Goal: Task Accomplishment & Management: Use online tool/utility

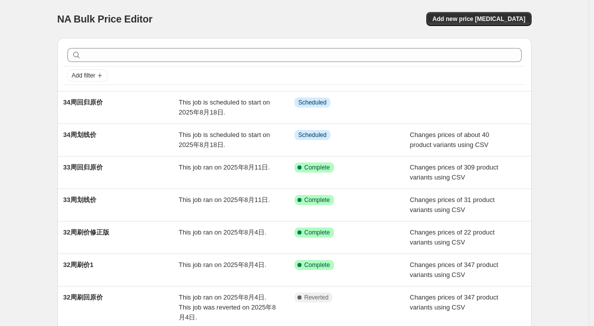
click at [14, 197] on div "NA Bulk Price Editor. This page is ready NA Bulk Price Editor Add new price [ME…" at bounding box center [294, 267] width 589 height 534
click at [26, 183] on div "NA Bulk Price Editor. This page is ready NA Bulk Price Editor Add new price [ME…" at bounding box center [294, 267] width 589 height 534
click at [22, 181] on div "NA Bulk Price Editor. This page is ready NA Bulk Price Editor Add new price [ME…" at bounding box center [294, 267] width 589 height 534
click at [432, 20] on div "Add new price [MEDICAL_DATA]" at bounding box center [413, 19] width 238 height 14
click at [489, 18] on span "Add new price [MEDICAL_DATA]" at bounding box center [478, 19] width 93 height 8
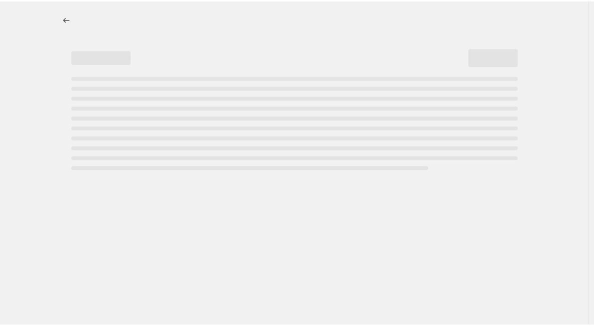
select select "percentage"
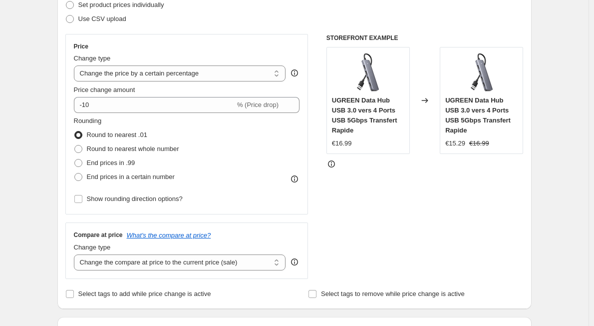
scroll to position [150, 0]
click at [134, 198] on span "Show rounding direction options?" at bounding box center [135, 198] width 96 height 7
click at [82, 198] on input "Show rounding direction options?" at bounding box center [78, 199] width 8 height 8
checkbox input "true"
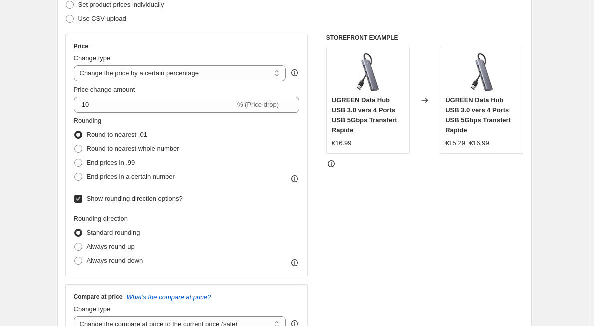
click at [132, 137] on span "Round to nearest .01" at bounding box center [117, 134] width 60 height 7
click at [75, 131] on input "Round to nearest .01" at bounding box center [74, 131] width 0 height 0
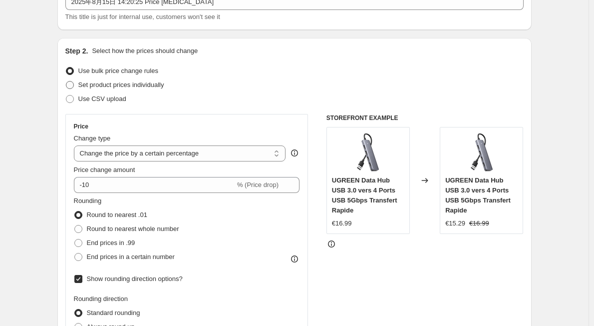
scroll to position [50, 0]
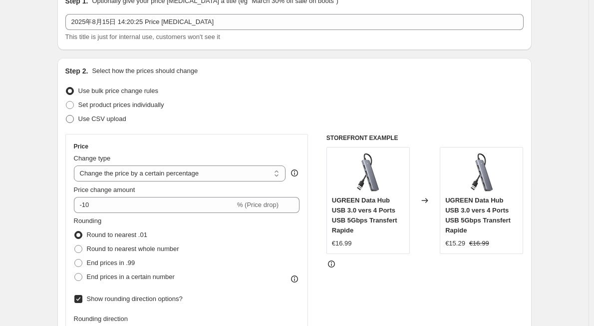
click at [114, 119] on span "Use CSV upload" at bounding box center [102, 118] width 48 height 7
click at [66, 115] on input "Use CSV upload" at bounding box center [66, 115] width 0 height 0
radio input "true"
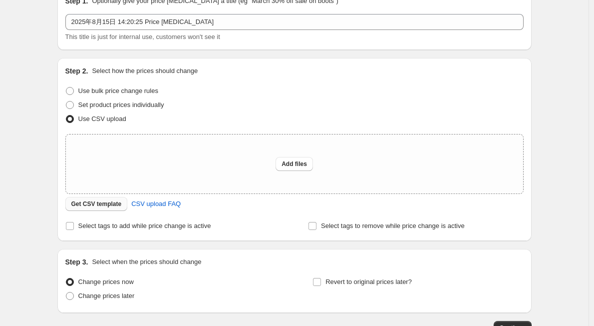
click at [120, 205] on span "Get CSV template" at bounding box center [96, 204] width 50 height 8
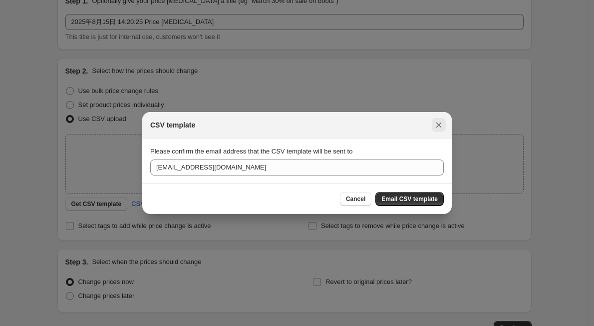
click at [435, 123] on icon "Close" at bounding box center [439, 125] width 10 height 10
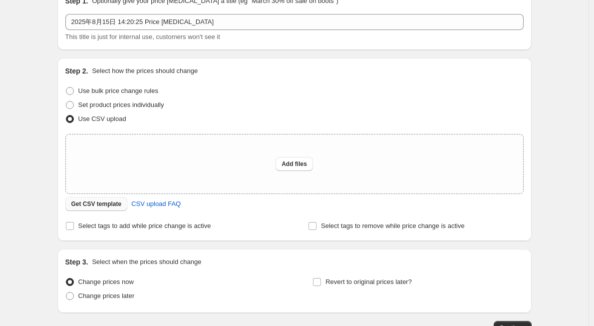
click at [118, 209] on button "Get CSV template" at bounding box center [96, 204] width 62 height 14
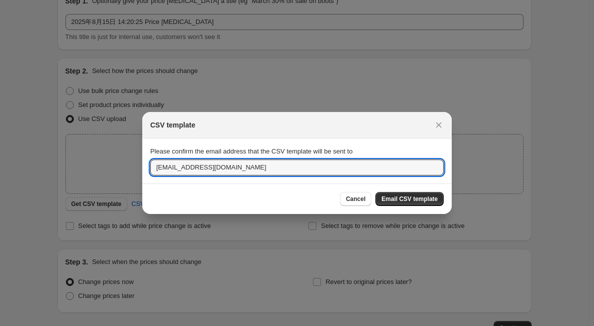
drag, startPoint x: 175, startPoint y: 164, endPoint x: 147, endPoint y: 167, distance: 28.1
click at [147, 167] on section "Please confirm the email address that the CSV template will be sent to [EMAIL_A…" at bounding box center [297, 160] width 310 height 45
type input "[DOMAIN_NAME][EMAIL_ADDRESS][DOMAIN_NAME]"
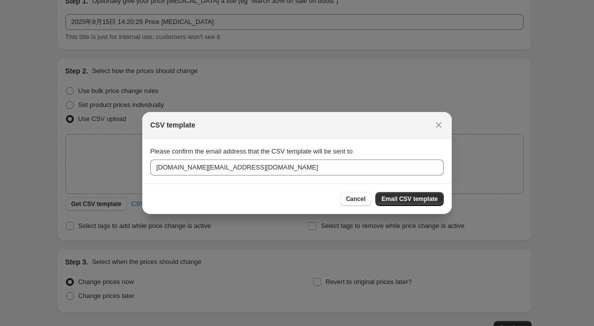
click at [170, 196] on div "Cancel Email CSV template" at bounding box center [297, 199] width 294 height 14
click at [433, 125] on button "Close" at bounding box center [439, 125] width 14 height 14
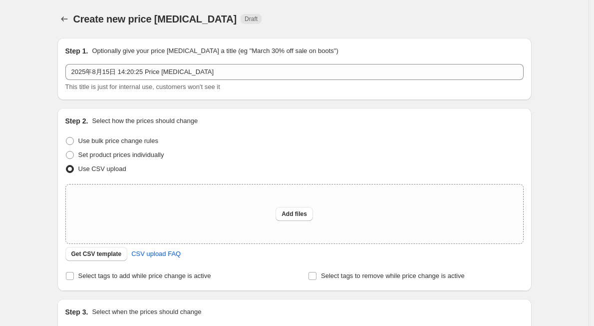
scroll to position [50, 0]
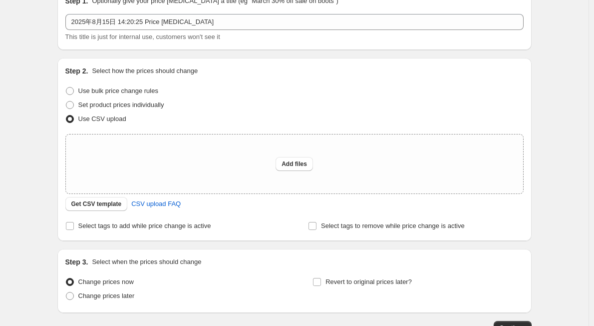
click at [34, 191] on div "Create new price [MEDICAL_DATA]. This page is ready Create new price [MEDICAL_D…" at bounding box center [294, 172] width 589 height 445
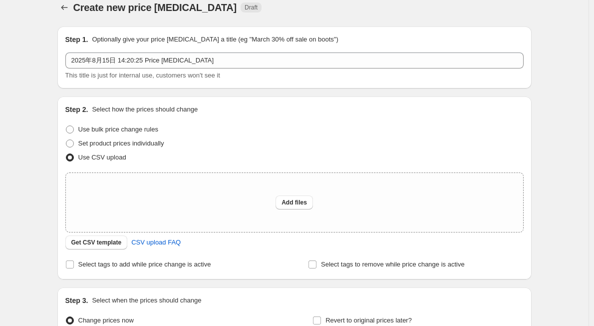
scroll to position [0, 0]
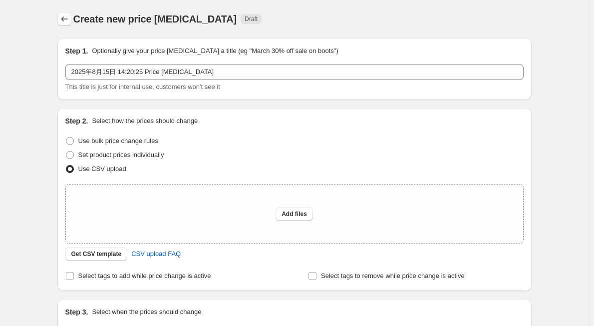
click at [69, 17] on icon "Price change jobs" at bounding box center [64, 19] width 10 height 10
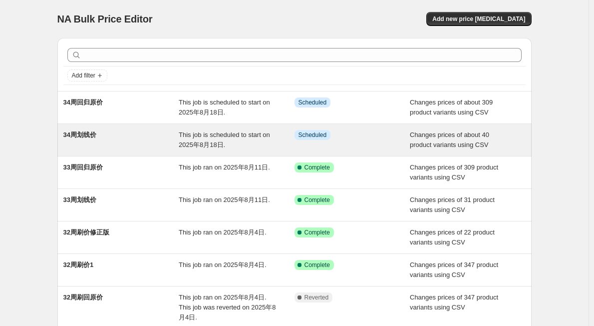
click at [131, 134] on div "34周划线价" at bounding box center [121, 140] width 116 height 20
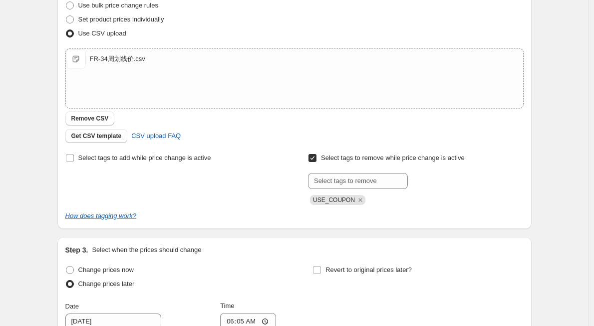
scroll to position [200, 0]
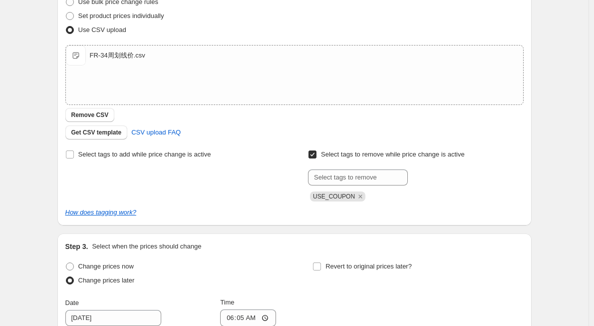
click at [583, 67] on div "34周划线价. This page is ready 34周划线价 Info Scheduled Copy to new job Delete job Mor…" at bounding box center [294, 183] width 589 height 766
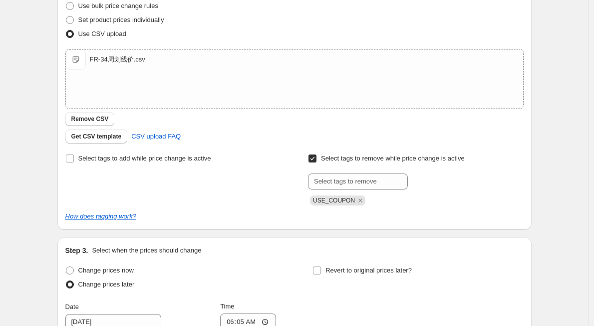
scroll to position [0, 0]
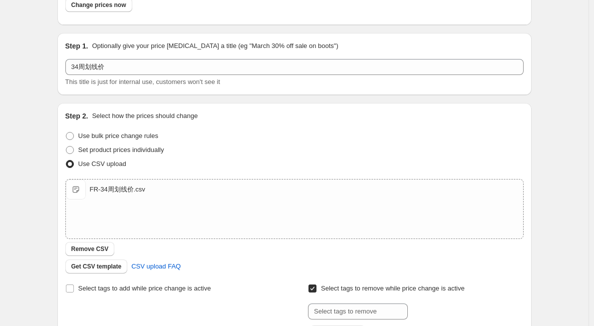
scroll to position [250, 0]
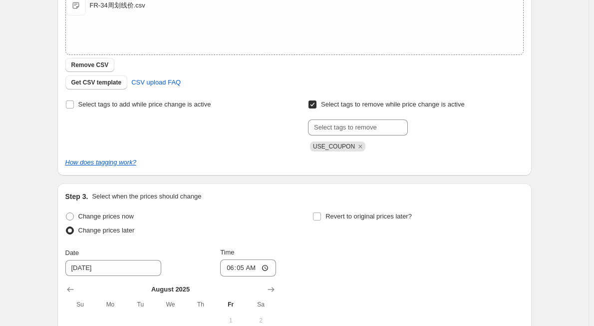
click at [53, 133] on div "Prices will begin changing on 2025年8月18日 at 06:05. Change prices now Step 1. Op…" at bounding box center [290, 117] width 482 height 675
click at [530, 227] on div "Step 3. Select when the prices should change Change prices now Change prices la…" at bounding box center [294, 308] width 474 height 251
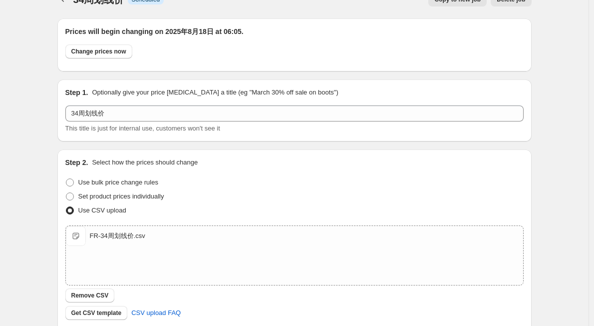
scroll to position [0, 0]
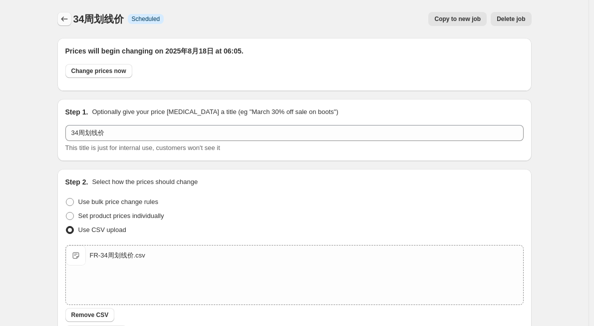
click at [63, 18] on icon "Price change jobs" at bounding box center [64, 19] width 10 height 10
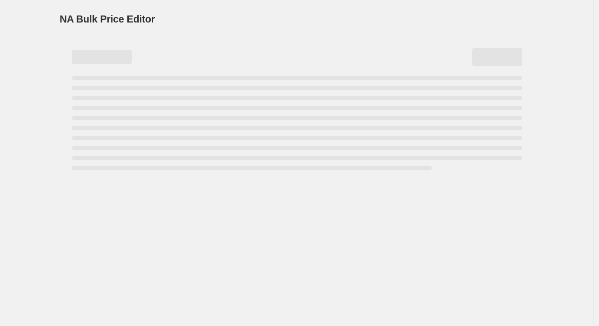
click at [235, 4] on div "NA Bulk Price Editor. This page is ready NA Bulk Price Editor" at bounding box center [297, 19] width 474 height 38
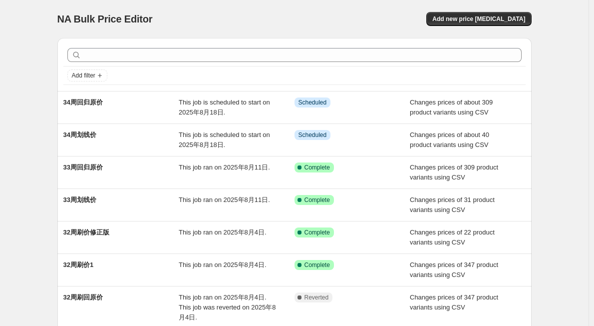
click at [18, 85] on div "NA Bulk Price Editor. This page is ready NA Bulk Price Editor Add new price [ME…" at bounding box center [294, 267] width 589 height 534
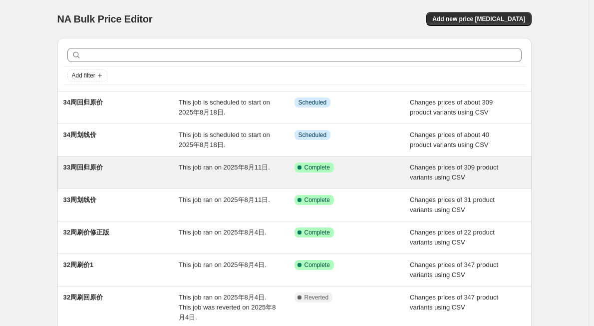
click at [166, 178] on div "33周回归原价" at bounding box center [121, 172] width 116 height 20
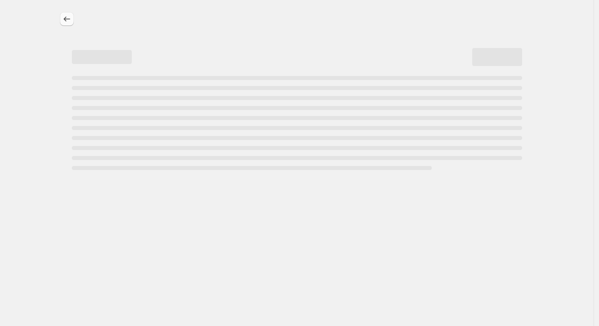
click at [63, 16] on icon "Price change jobs" at bounding box center [67, 19] width 10 height 10
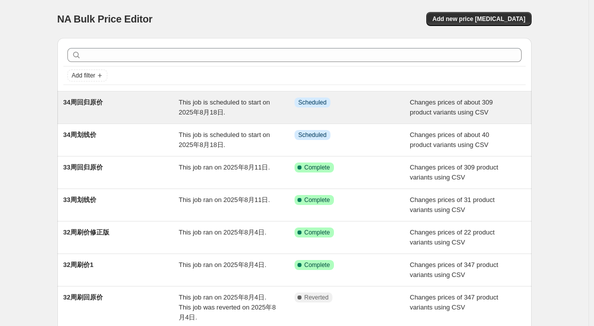
click at [208, 103] on span "This job is scheduled to start on 2025年8月18日." at bounding box center [224, 106] width 91 height 17
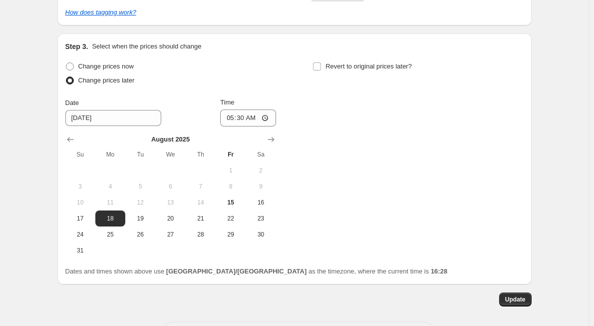
scroll to position [114, 0]
